Goal: Information Seeking & Learning: Learn about a topic

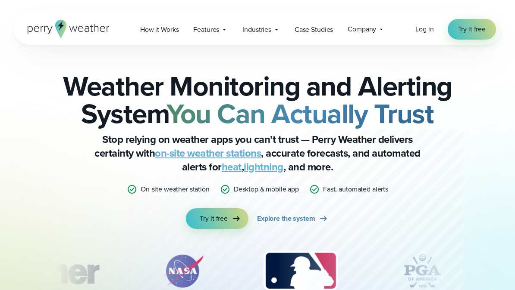
click at [212, 31] on span "Features" at bounding box center [206, 30] width 26 height 10
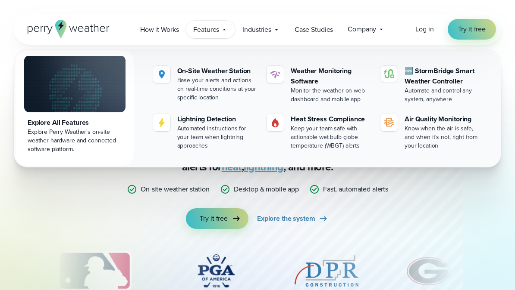
click at [251, 29] on span "Industries" at bounding box center [256, 30] width 29 height 10
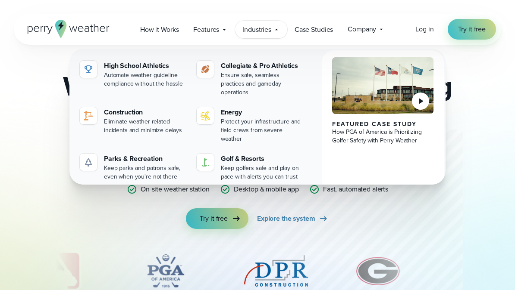
click at [227, 164] on div "Keep golfers safe and play on pace with alerts you can trust" at bounding box center [262, 172] width 82 height 17
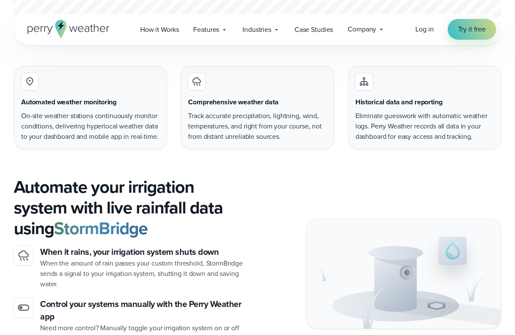
scroll to position [1535, 0]
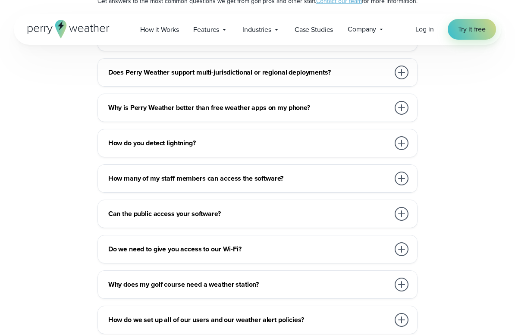
scroll to position [3454, 0]
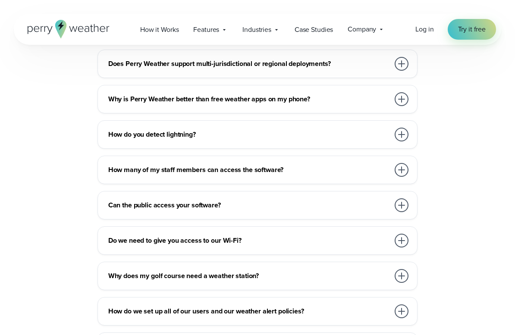
click at [366, 203] on h3 "Can the public access your software?" at bounding box center [248, 205] width 281 height 10
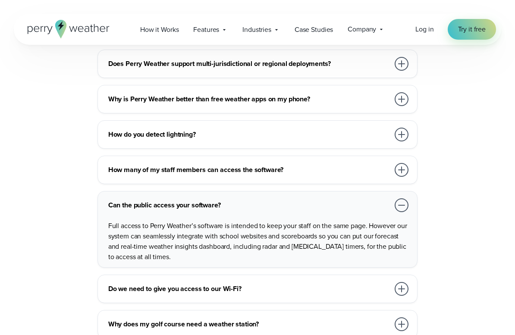
click at [307, 287] on h3 "Do we need to give you access to our Wi-Fi?" at bounding box center [248, 289] width 281 height 10
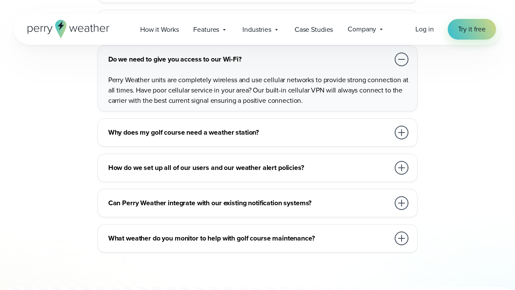
scroll to position [3627, 0]
